Goal: Find specific page/section: Find specific page/section

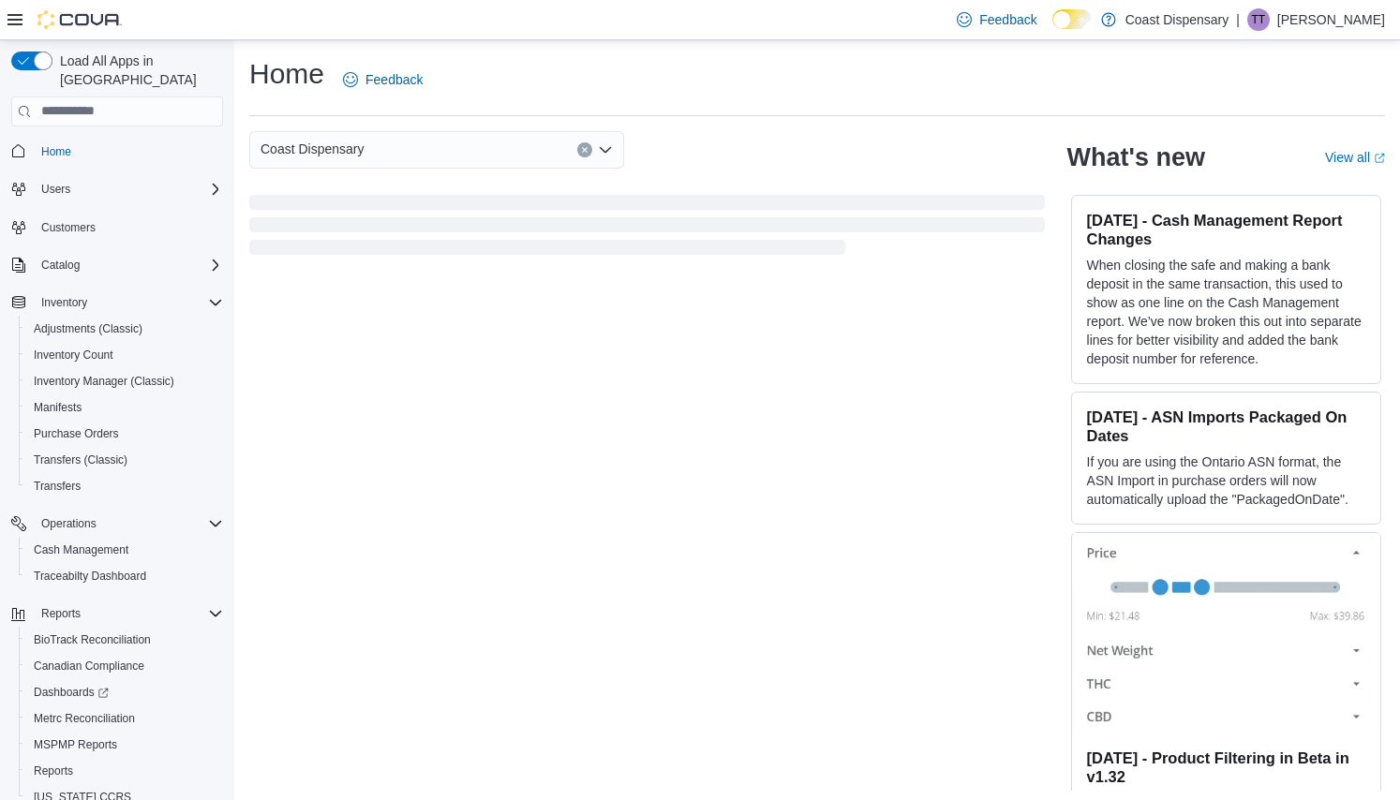
scroll to position [6, 0]
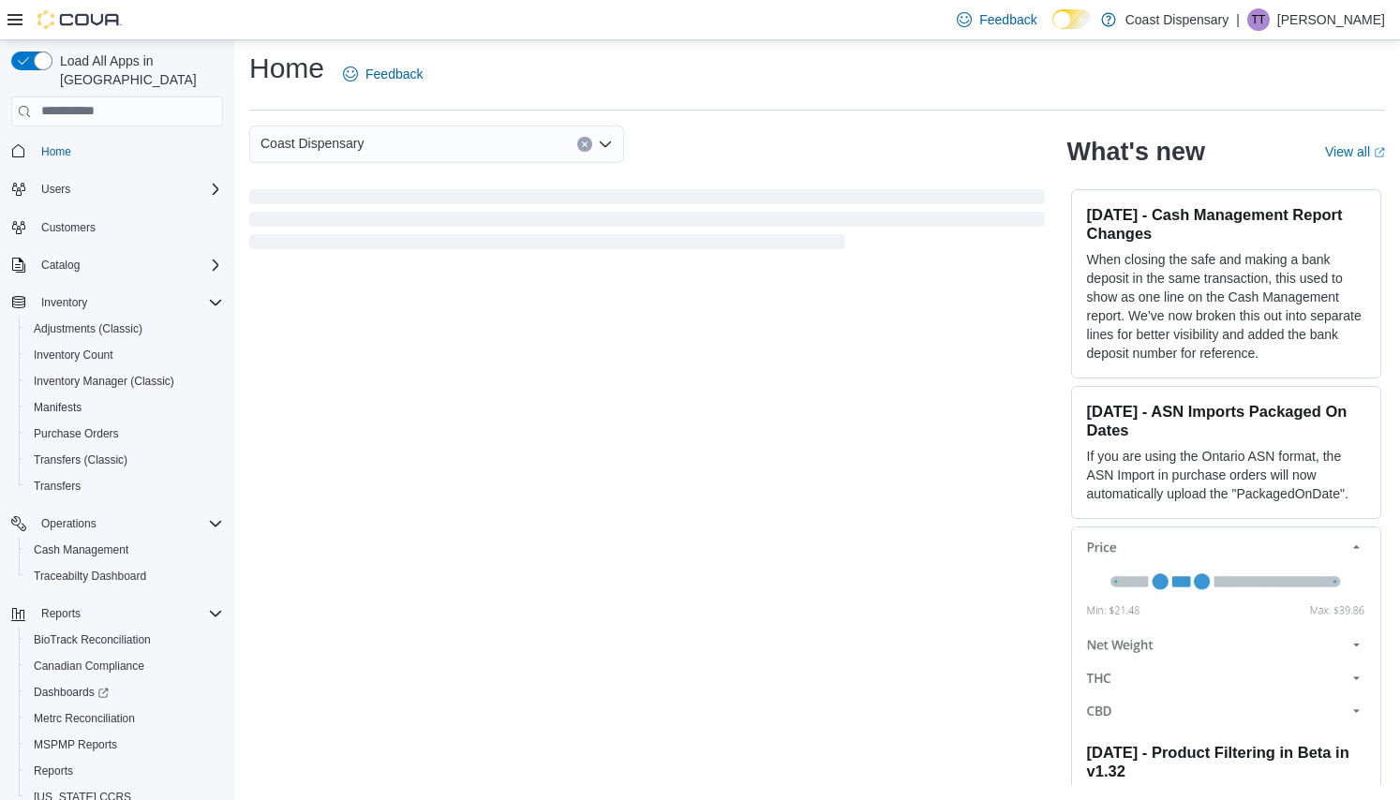
click at [419, 142] on div "Coast Dispensary" at bounding box center [436, 144] width 375 height 37
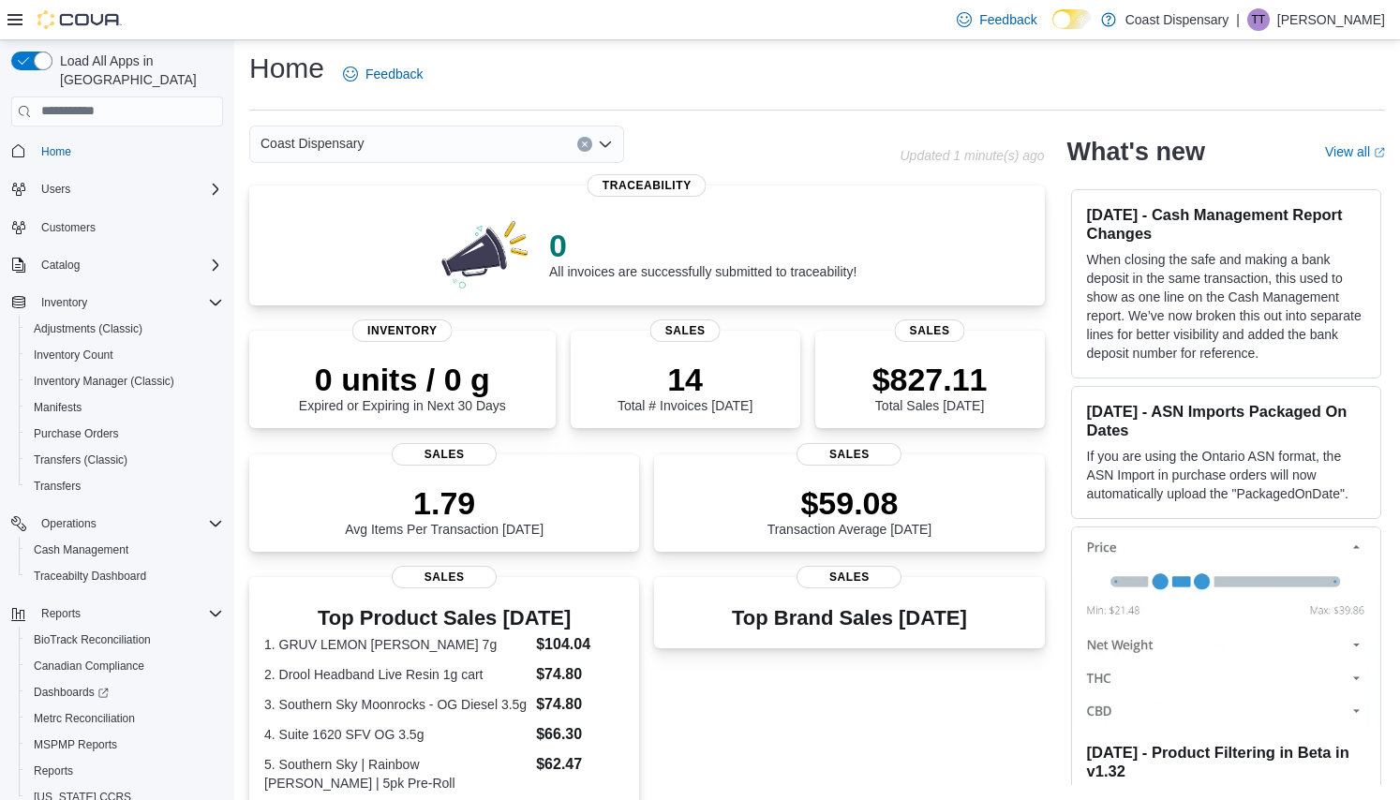
click at [749, 155] on div "Coast Dispensary" at bounding box center [574, 144] width 650 height 37
